Goal: Task Accomplishment & Management: Use online tool/utility

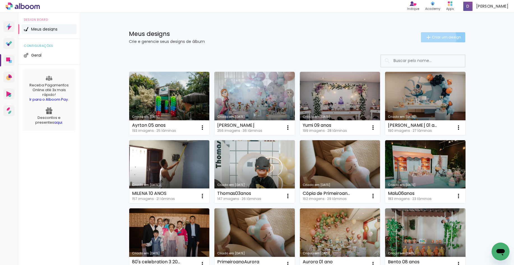
click at [433, 38] on span "Criar um design" at bounding box center [446, 37] width 29 height 4
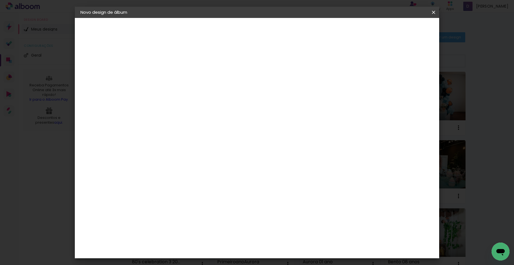
click at [172, 76] on input at bounding box center [172, 75] width 0 height 9
click at [172, 75] on input "Milena 10 anos" at bounding box center [172, 75] width 0 height 9
type input "[PERSON_NAME] 10 anos"
type paper-input "[PERSON_NAME] 10 anos"
click at [229, 27] on paper-button "Avançar" at bounding box center [215, 30] width 27 height 10
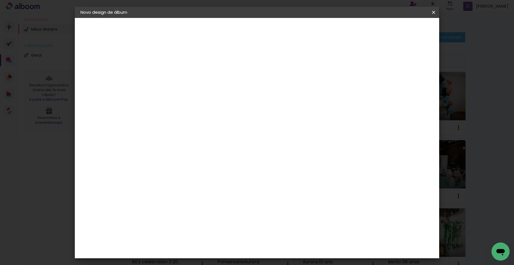
click at [177, 111] on paper-input-container at bounding box center [186, 107] width 61 height 13
click at [180, 107] on input at bounding box center [186, 106] width 57 height 7
type input "go"
type paper-input "go"
click at [178, 127] on div "Go image" at bounding box center [175, 127] width 14 height 9
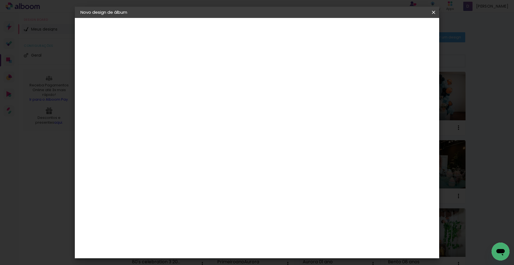
click at [0, 0] on slot "Avançar" at bounding box center [0, 0] width 0 height 0
click at [194, 93] on input "text" at bounding box center [183, 97] width 22 height 9
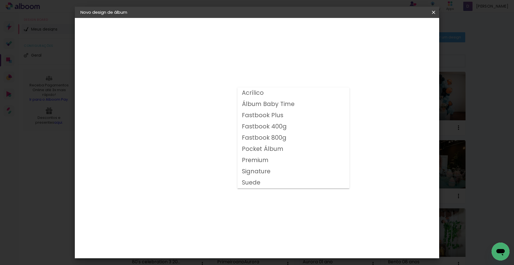
click at [0, 0] on slot "Fastbook 400g" at bounding box center [0, 0] width 0 height 0
type input "Fastbook 400g"
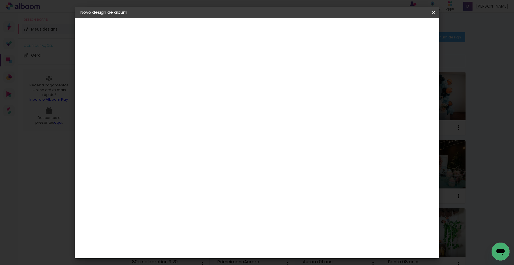
click at [210, 159] on span "25 × 20" at bounding box center [197, 166] width 26 height 15
click at [263, 33] on paper-button "Avançar" at bounding box center [249, 30] width 27 height 10
click at [408, 33] on paper-button "Iniciar design" at bounding box center [389, 30] width 37 height 10
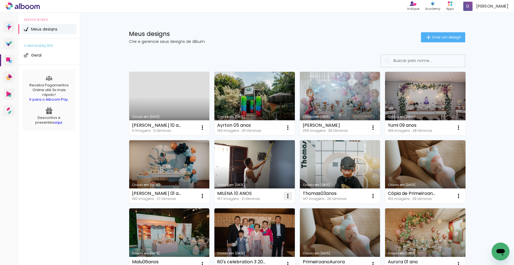
click at [287, 194] on iron-icon at bounding box center [287, 195] width 7 height 7
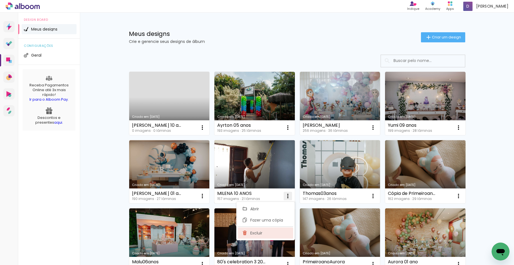
click at [251, 232] on span "Excluir" at bounding box center [256, 233] width 12 height 4
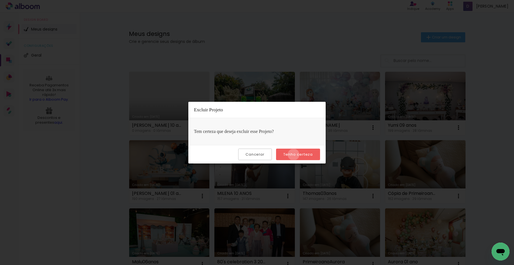
click at [0, 0] on slot "Tenho certeza" at bounding box center [0, 0] width 0 height 0
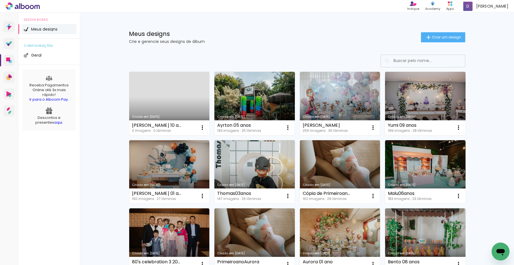
drag, startPoint x: 175, startPoint y: 91, endPoint x: 269, endPoint y: 26, distance: 114.5
click at [175, 91] on link "Criado em [DATE]" at bounding box center [169, 103] width 80 height 63
click at [181, 88] on link "Criado em 05/10/25" at bounding box center [169, 103] width 80 height 63
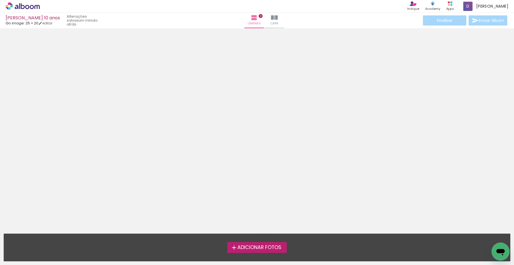
click at [253, 246] on span "Adicionar Fotos" at bounding box center [259, 247] width 44 height 5
click at [0, 0] on input "file" at bounding box center [0, 0] width 0 height 0
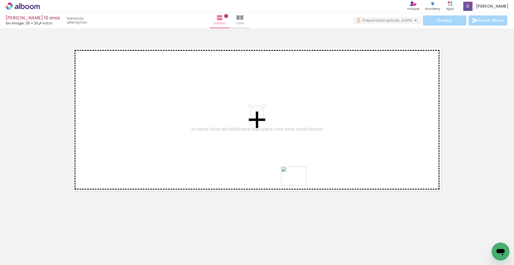
drag, startPoint x: 315, startPoint y: 250, endPoint x: 298, endPoint y: 183, distance: 69.2
click at [298, 183] on quentale-workspace at bounding box center [257, 132] width 514 height 265
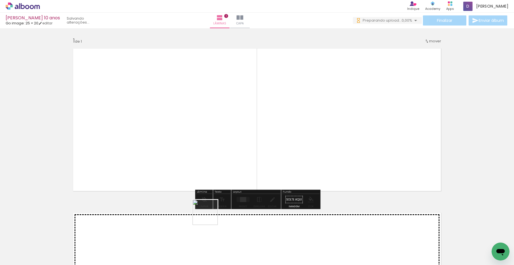
drag, startPoint x: 191, startPoint y: 249, endPoint x: 219, endPoint y: 251, distance: 27.5
click at [204, 180] on quentale-workspace at bounding box center [257, 132] width 514 height 265
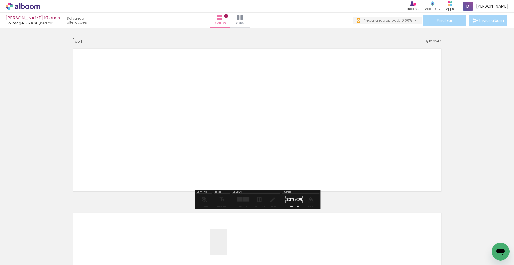
drag, startPoint x: 227, startPoint y: 246, endPoint x: 231, endPoint y: 176, distance: 70.4
click at [231, 176] on quentale-workspace at bounding box center [257, 132] width 514 height 265
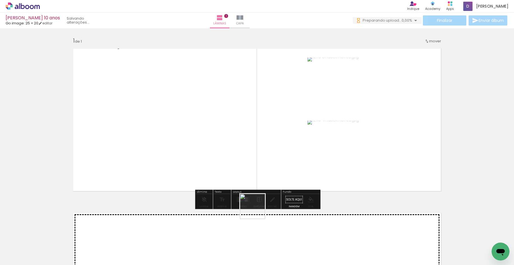
drag, startPoint x: 257, startPoint y: 210, endPoint x: 277, endPoint y: 234, distance: 31.6
click at [247, 170] on quentale-workspace at bounding box center [257, 132] width 514 height 265
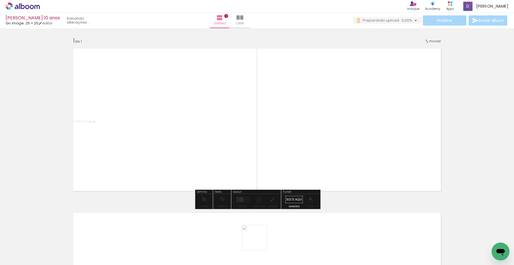
drag, startPoint x: 259, startPoint y: 241, endPoint x: 287, endPoint y: 254, distance: 30.7
click at [308, 176] on quentale-workspace at bounding box center [257, 132] width 514 height 265
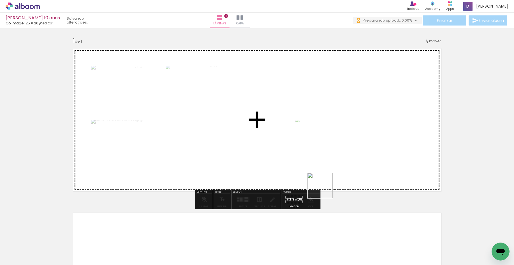
drag, startPoint x: 310, startPoint y: 214, endPoint x: 325, endPoint y: 186, distance: 32.2
click at [325, 186] on quentale-workspace at bounding box center [257, 132] width 514 height 265
drag, startPoint x: 324, startPoint y: 250, endPoint x: 332, endPoint y: 89, distance: 161.9
click at [332, 89] on quentale-workspace at bounding box center [257, 132] width 514 height 265
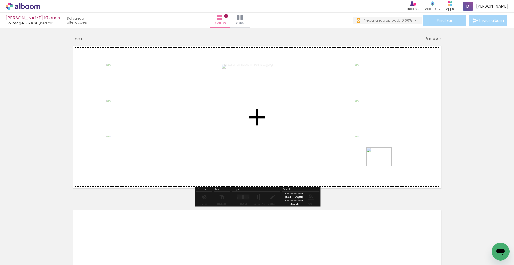
drag, startPoint x: 351, startPoint y: 248, endPoint x: 383, endPoint y: 164, distance: 90.4
click at [383, 164] on quentale-workspace at bounding box center [257, 132] width 514 height 265
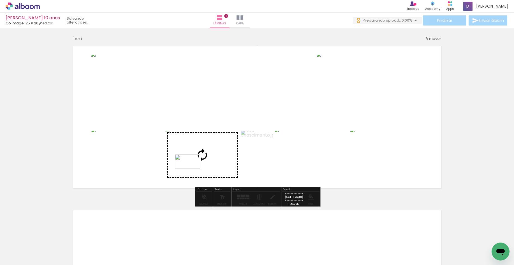
drag, startPoint x: 383, startPoint y: 246, endPoint x: 192, endPoint y: 171, distance: 205.3
click at [192, 171] on quentale-workspace at bounding box center [257, 132] width 514 height 265
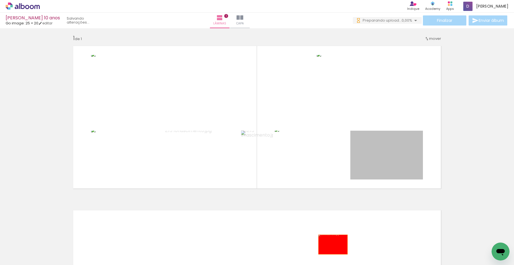
drag, startPoint x: 396, startPoint y: 176, endPoint x: 333, endPoint y: 244, distance: 92.8
click at [333, 244] on quentale-workspace at bounding box center [257, 132] width 514 height 265
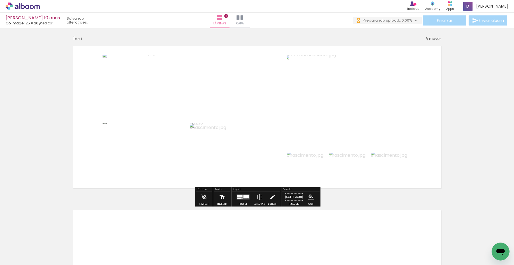
click at [25, 246] on input "Todas as fotos" at bounding box center [15, 247] width 21 height 5
click at [0, 0] on slot "Não utilizadas" at bounding box center [0, 0] width 0 height 0
type input "Não utilizadas"
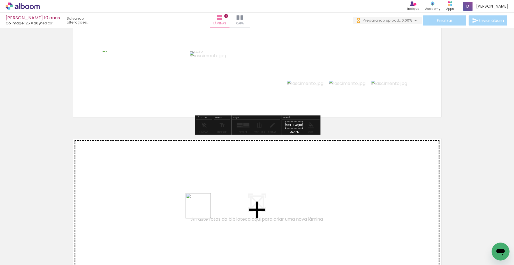
drag, startPoint x: 197, startPoint y: 246, endPoint x: 202, endPoint y: 210, distance: 36.8
click at [202, 210] on quentale-workspace at bounding box center [257, 132] width 514 height 265
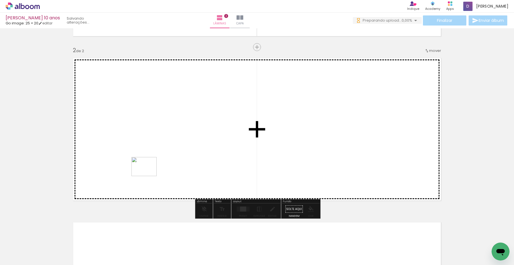
drag, startPoint x: 162, startPoint y: 241, endPoint x: 148, endPoint y: 174, distance: 69.0
click at [148, 174] on quentale-workspace at bounding box center [257, 132] width 514 height 265
drag, startPoint x: 130, startPoint y: 247, endPoint x: 170, endPoint y: 191, distance: 69.4
click at [170, 191] on quentale-workspace at bounding box center [257, 132] width 514 height 265
drag, startPoint x: 98, startPoint y: 247, endPoint x: 161, endPoint y: 177, distance: 93.8
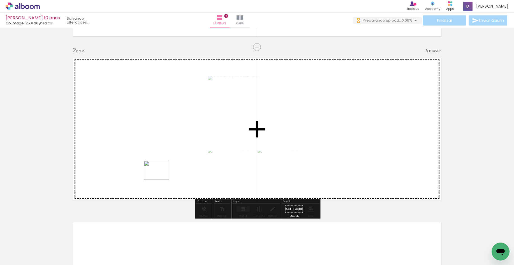
click at [161, 177] on quentale-workspace at bounding box center [257, 132] width 514 height 265
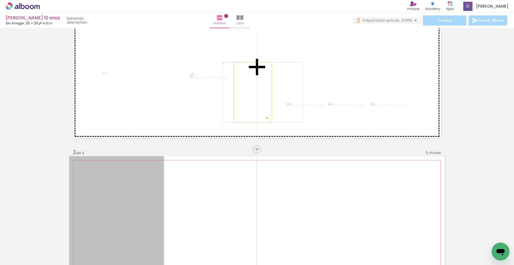
drag, startPoint x: 124, startPoint y: 212, endPoint x: 253, endPoint y: 92, distance: 175.6
click at [253, 92] on div "Inserir lâmina 1 de 2 Inserir lâmina 2 de 2 O Designbox precisará aumentar a su…" at bounding box center [257, 224] width 514 height 493
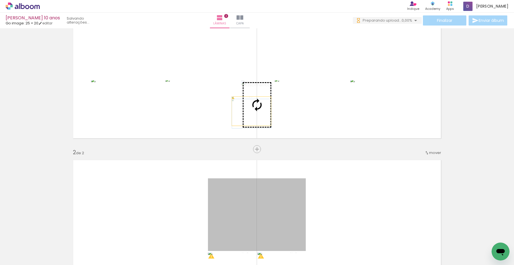
drag, startPoint x: 246, startPoint y: 204, endPoint x: 252, endPoint y: 119, distance: 85.1
click at [251, 111] on div "Inserir lâmina 1 de 2 Inserir lâmina 2 de 2 O Designbox precisará aumentar a su…" at bounding box center [257, 224] width 514 height 493
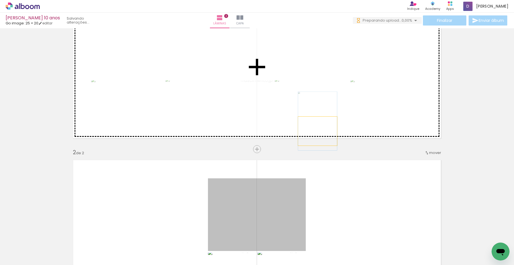
drag, startPoint x: 275, startPoint y: 210, endPoint x: 317, endPoint y: 131, distance: 90.1
click at [317, 131] on div "Inserir lâmina 1 de 2 Inserir lâmina 2 de 2 O Designbox precisará aumentar a su…" at bounding box center [257, 224] width 514 height 493
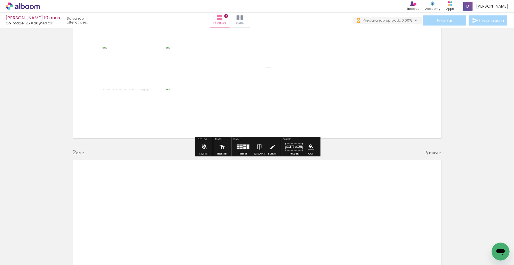
scroll to position [55, 0]
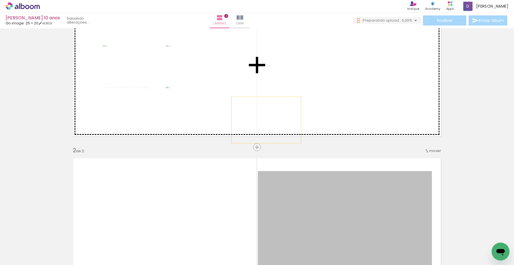
drag, startPoint x: 328, startPoint y: 212, endPoint x: 266, endPoint y: 120, distance: 111.2
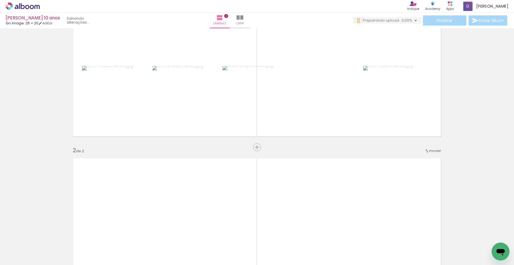
scroll to position [55, 0]
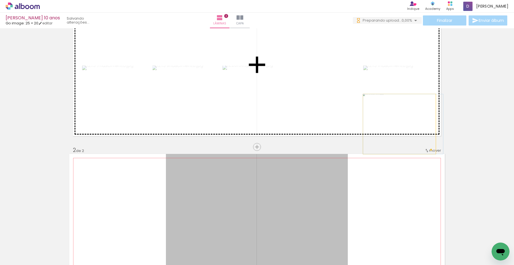
drag, startPoint x: 261, startPoint y: 208, endPoint x: 399, endPoint y: 124, distance: 161.3
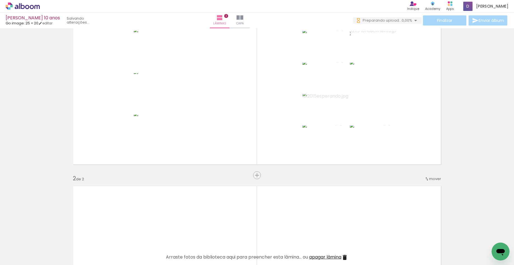
scroll to position [0, 2777]
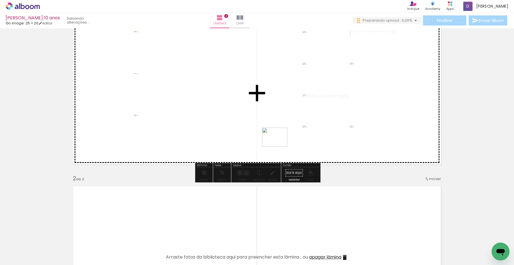
drag, startPoint x: 388, startPoint y: 248, endPoint x: 279, endPoint y: 144, distance: 150.8
click at [279, 144] on quentale-workspace at bounding box center [257, 132] width 514 height 265
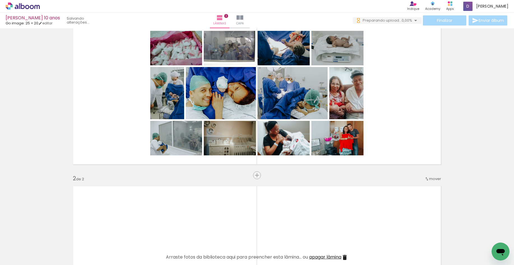
scroll to position [0, 0]
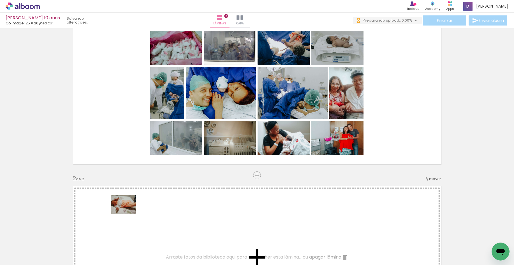
drag, startPoint x: 61, startPoint y: 248, endPoint x: 127, endPoint y: 212, distance: 76.1
click at [127, 212] on quentale-workspace at bounding box center [257, 132] width 514 height 265
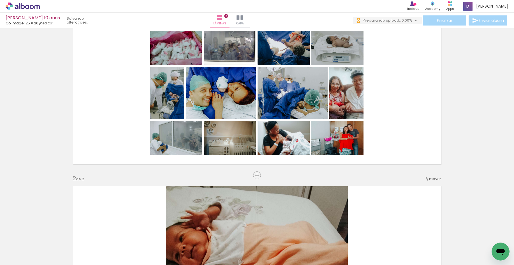
scroll to position [27, 0]
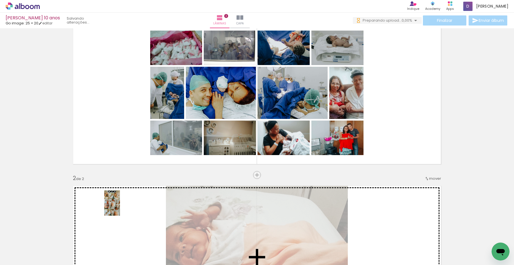
drag, startPoint x: 103, startPoint y: 217, endPoint x: 121, endPoint y: 207, distance: 20.3
click at [121, 207] on quentale-workspace at bounding box center [257, 132] width 514 height 265
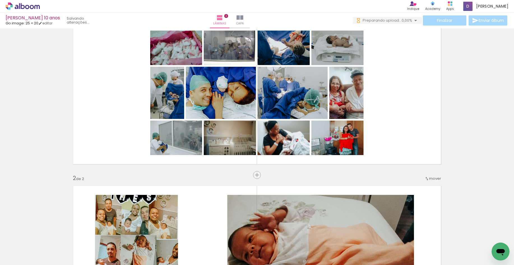
scroll to position [27, 0]
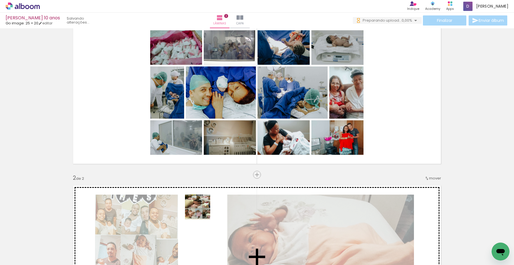
drag, startPoint x: 211, startPoint y: 246, endPoint x: 201, endPoint y: 209, distance: 38.1
click at [201, 209] on quentale-workspace at bounding box center [257, 132] width 514 height 265
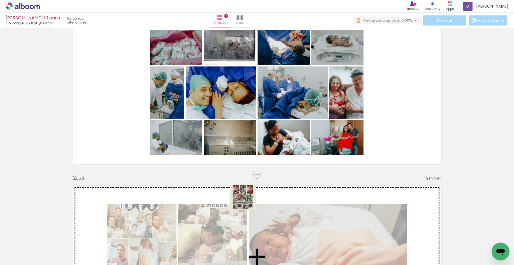
drag, startPoint x: 344, startPoint y: 249, endPoint x: 247, endPoint y: 201, distance: 108.1
click at [247, 201] on quentale-workspace at bounding box center [257, 132] width 514 height 265
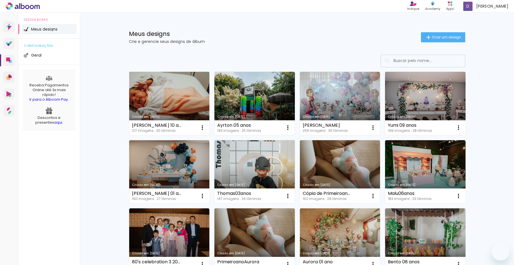
click at [171, 98] on link "Criado em [DATE]" at bounding box center [169, 103] width 80 height 63
